Goal: Check status: Check status

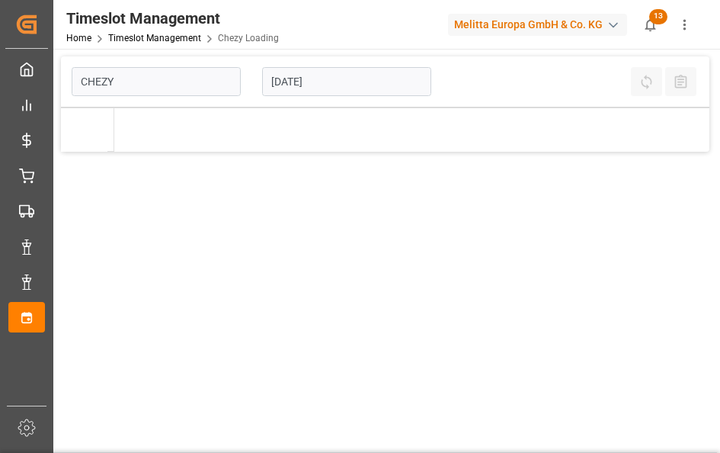
type input "Chezy Loading"
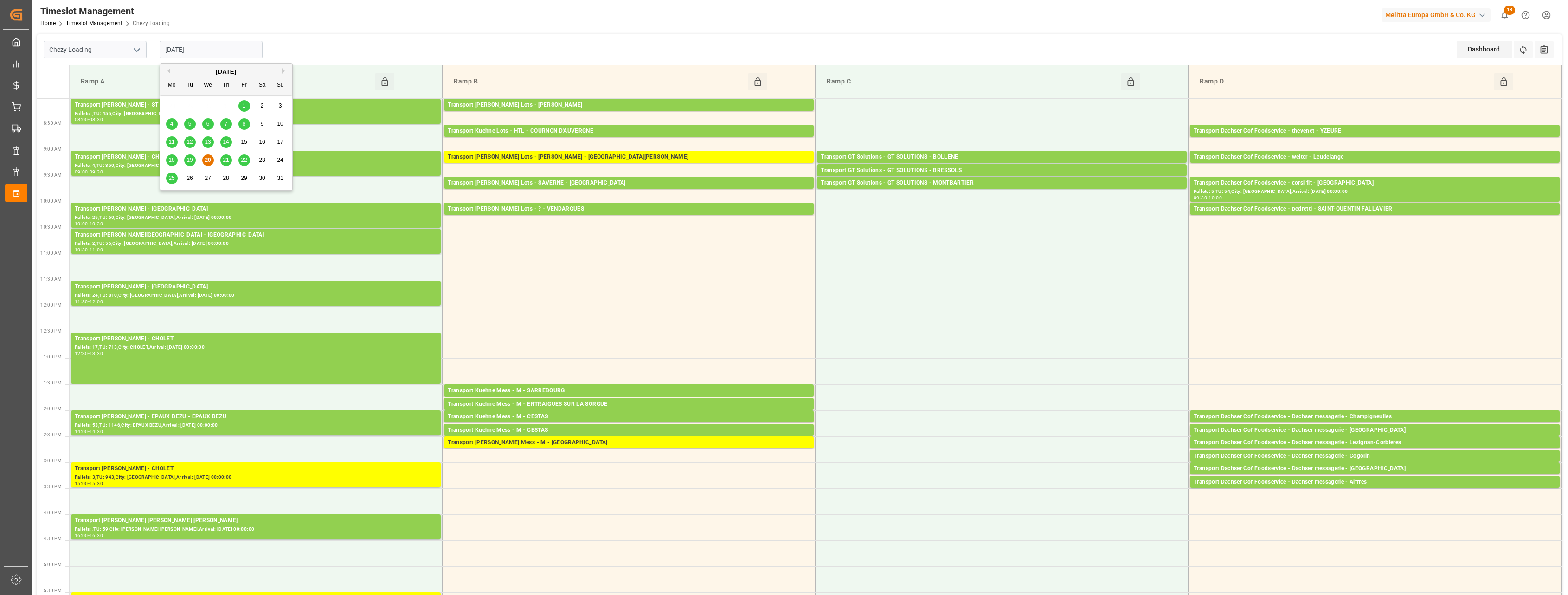
click at [243, 49] on input "[DATE]" at bounding box center [211, 49] width 103 height 18
click at [231, 164] on div "21" at bounding box center [226, 161] width 12 height 11
type input "[DATE]"
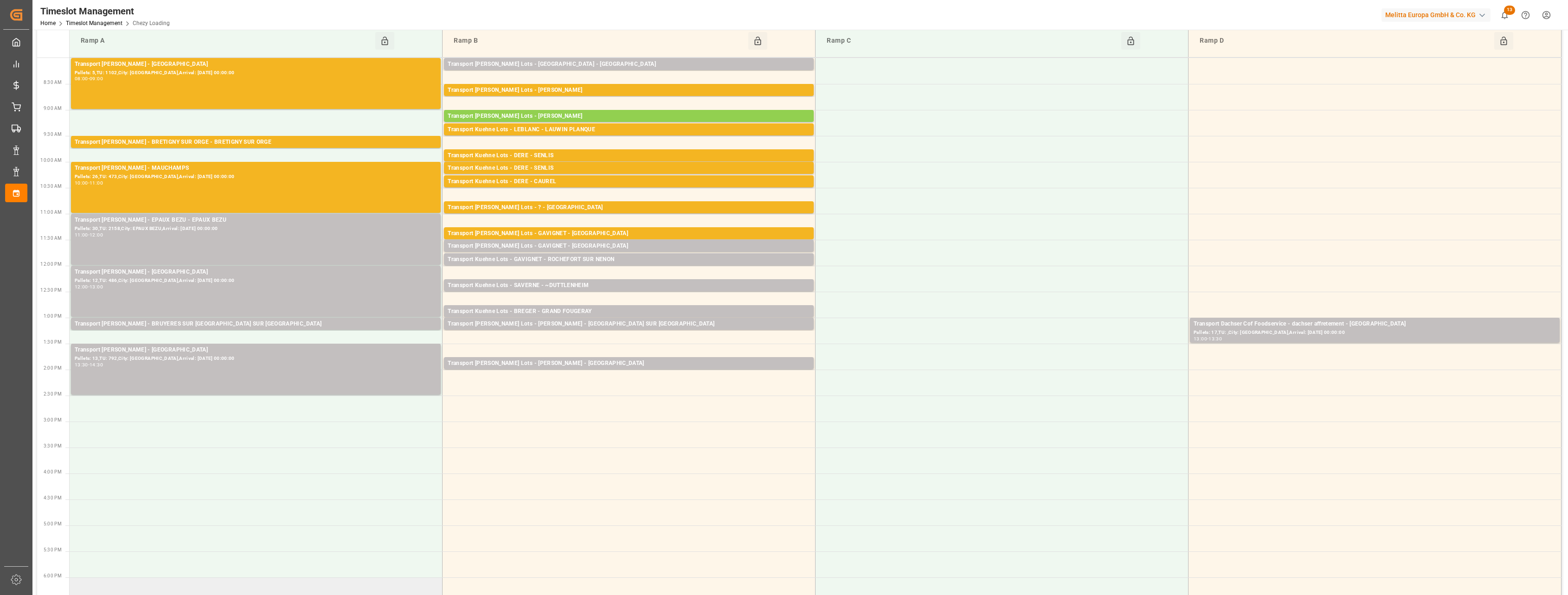
scroll to position [58, 0]
